Goal: Task Accomplishment & Management: Manage account settings

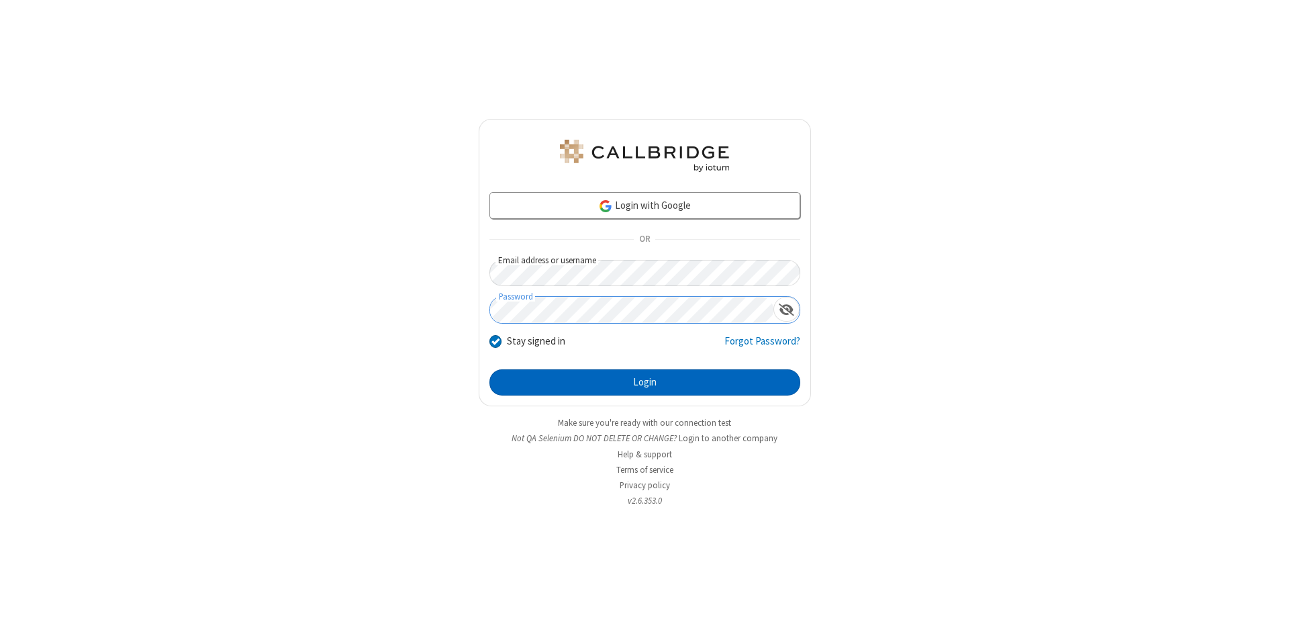
click at [644, 383] on button "Login" at bounding box center [644, 382] width 311 height 27
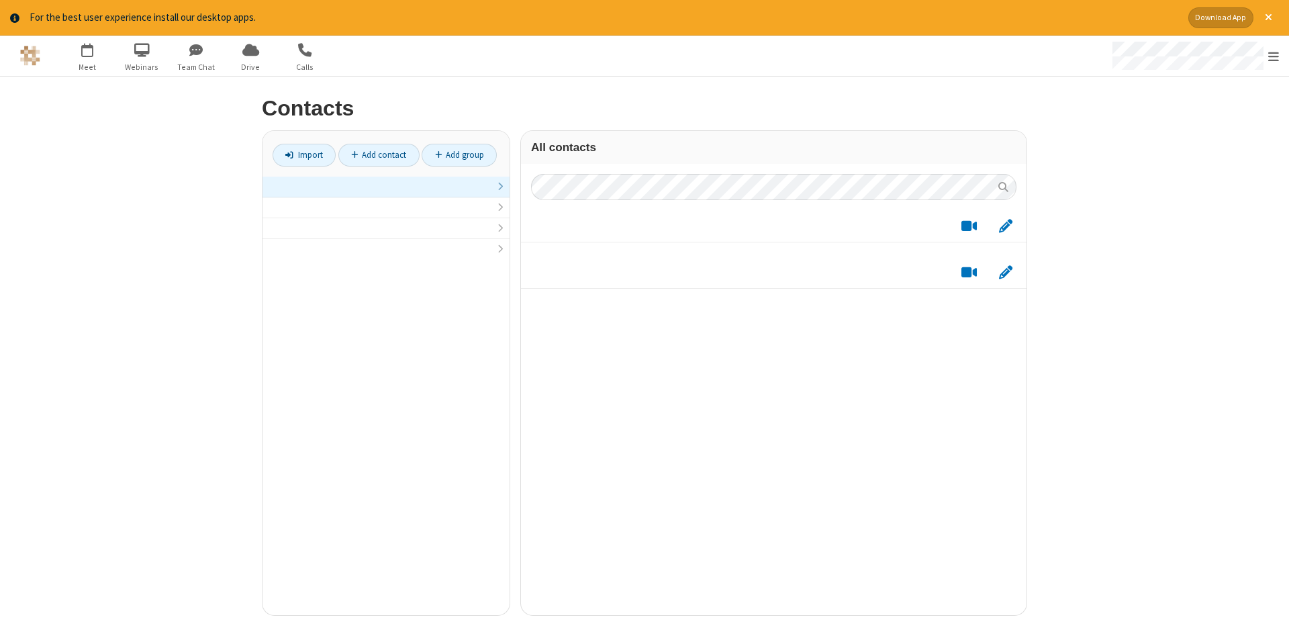
click at [386, 194] on link at bounding box center [385, 187] width 247 height 21
click at [379, 154] on link "Add contact" at bounding box center [378, 155] width 81 height 23
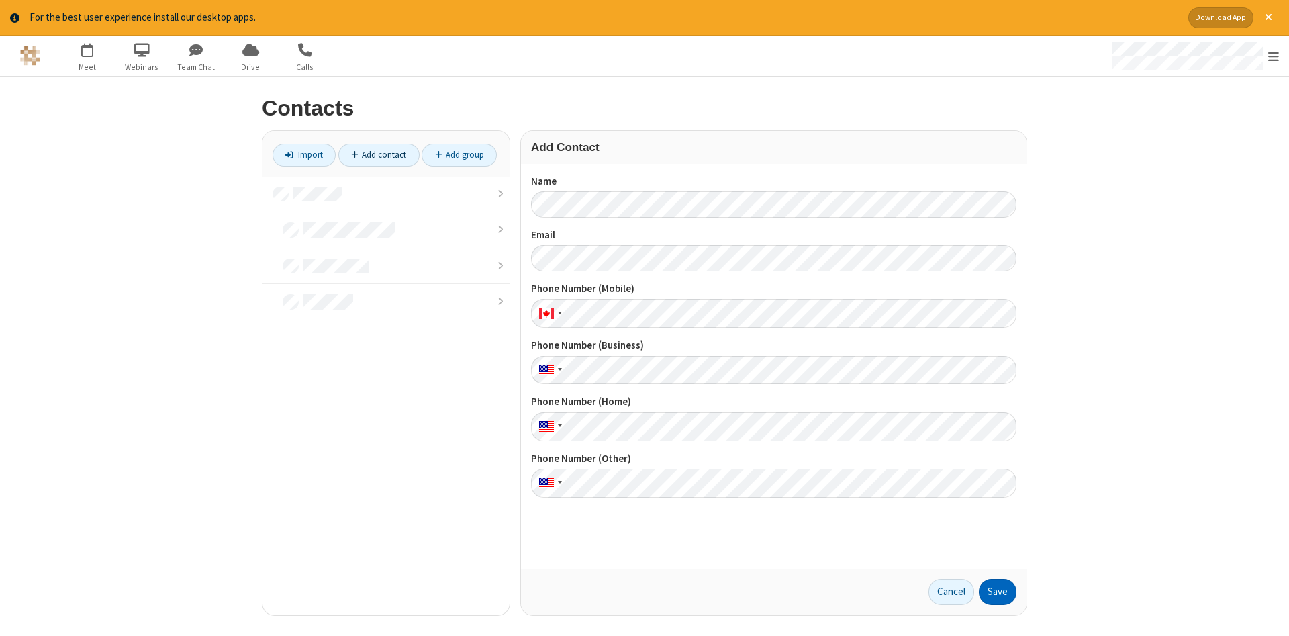
click at [997, 591] on button "Save" at bounding box center [998, 592] width 38 height 27
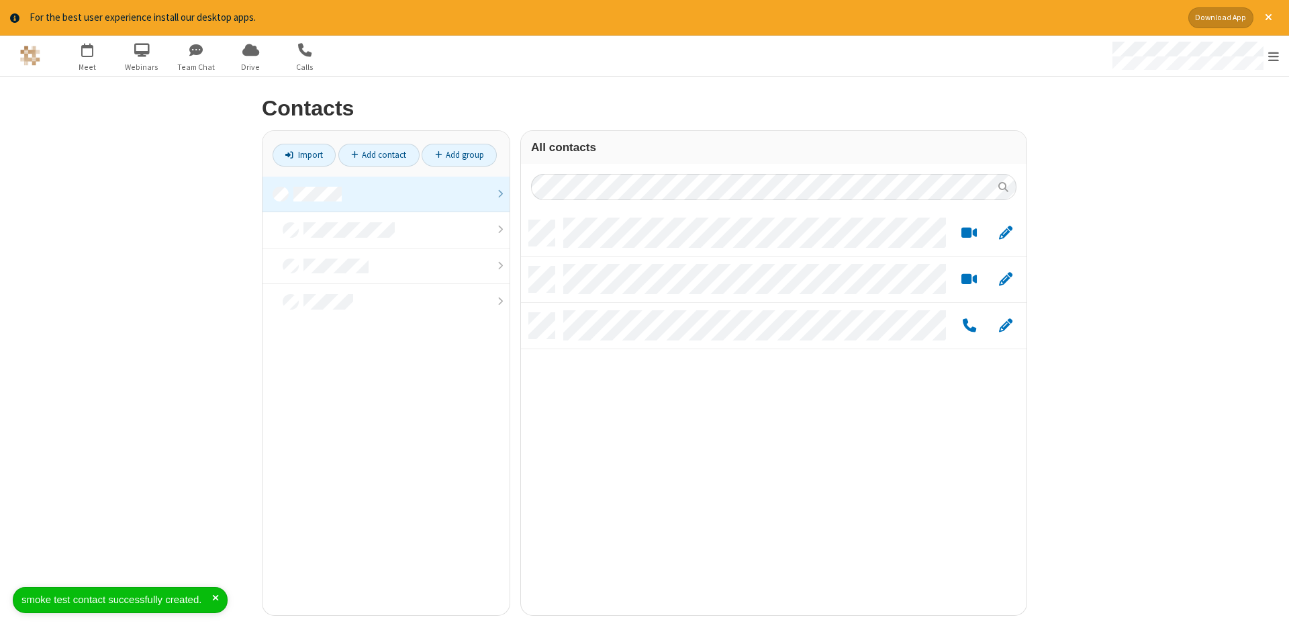
scroll to position [405, 505]
click at [379, 154] on link "Add contact" at bounding box center [378, 155] width 81 height 23
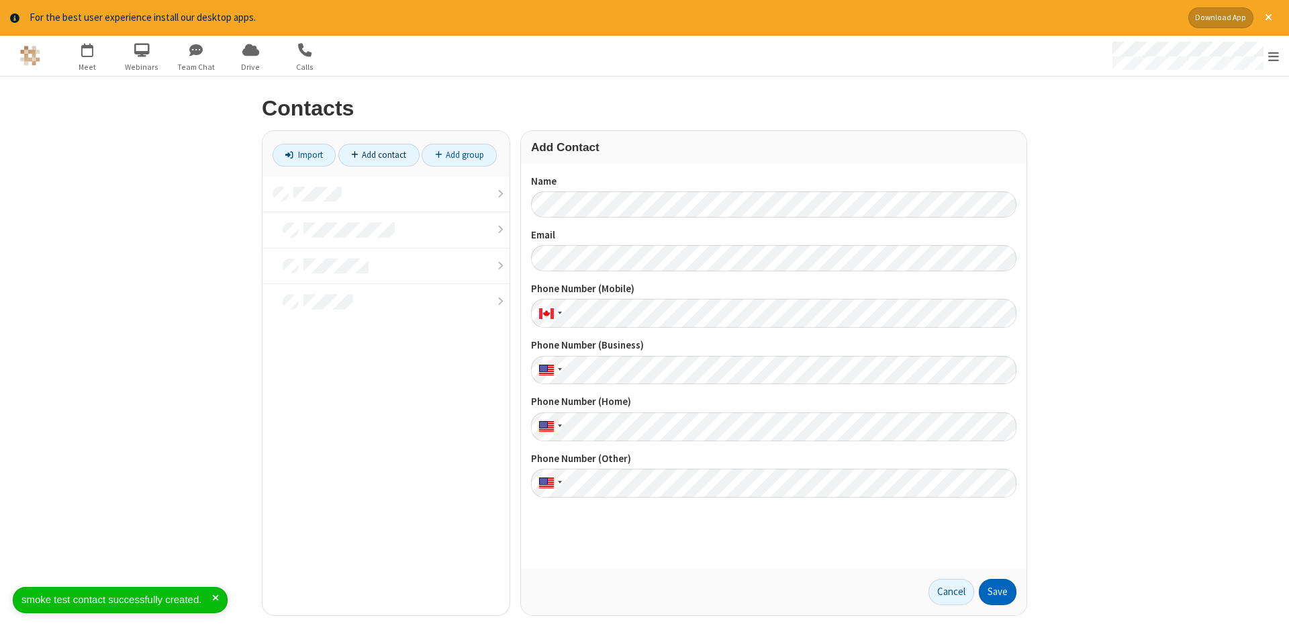
click at [997, 591] on button "Save" at bounding box center [998, 592] width 38 height 27
